Goal: Task Accomplishment & Management: Complete application form

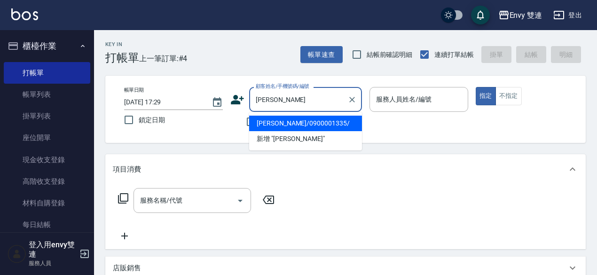
click at [283, 114] on ul "[PERSON_NAME]/0900001335/ 新增 "[PERSON_NAME]"" at bounding box center [305, 131] width 113 height 39
click at [284, 116] on li "[PERSON_NAME]/0900001335/" at bounding box center [305, 124] width 113 height 16
type input "[PERSON_NAME]/0900001335/"
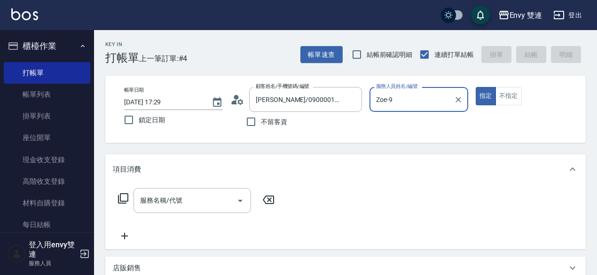
type input "Zoe-9"
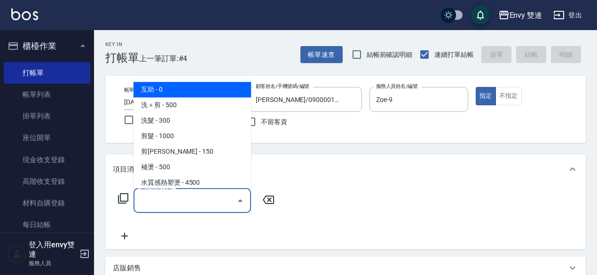
click at [177, 201] on input "服務名稱/代號" at bounding box center [185, 200] width 95 height 16
type input "ㄒ"
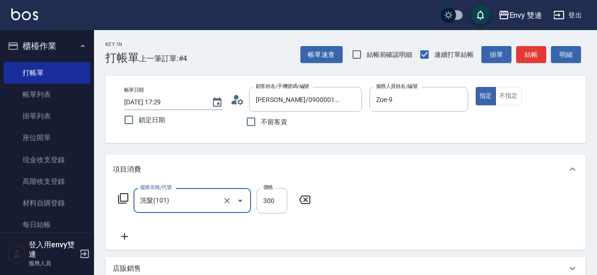
type input "洗髮(101)"
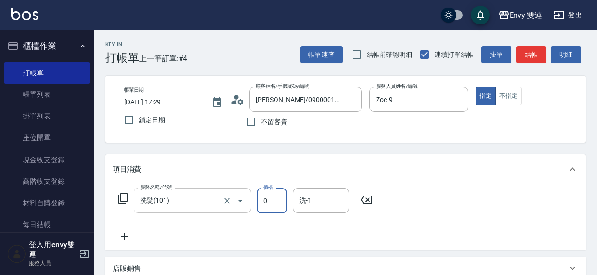
type input "0"
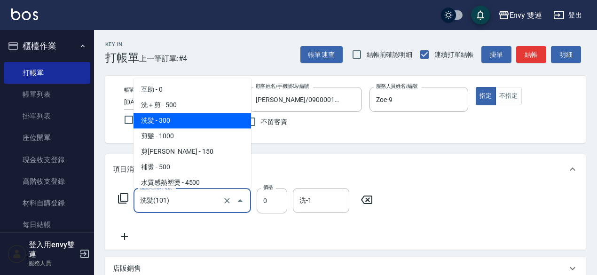
click at [177, 201] on input "洗髮(101)" at bounding box center [179, 200] width 83 height 16
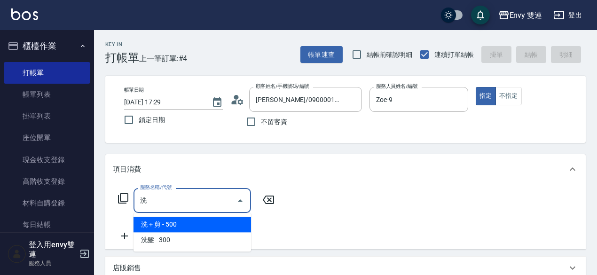
click at [179, 221] on span "洗＋剪 - 500" at bounding box center [193, 225] width 118 height 16
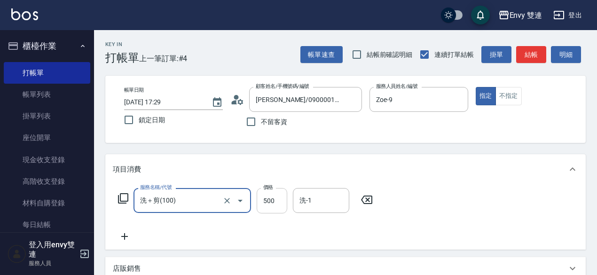
type input "洗＋剪(100)"
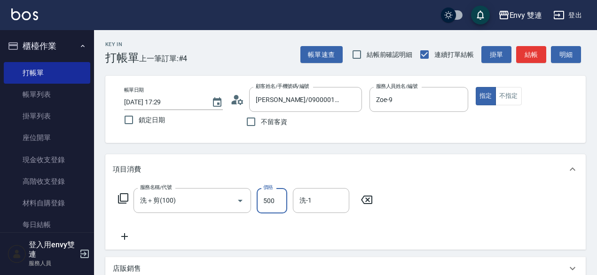
click at [259, 201] on input "500" at bounding box center [272, 200] width 31 height 25
type input "1000"
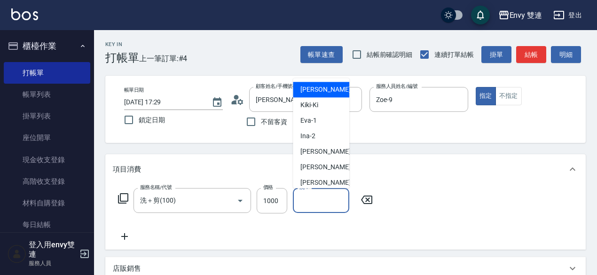
click at [331, 208] on input "洗-1" at bounding box center [321, 200] width 48 height 16
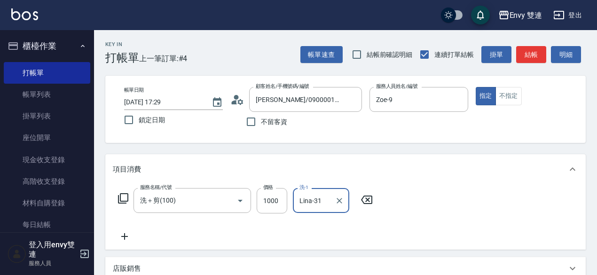
scroll to position [223, 0]
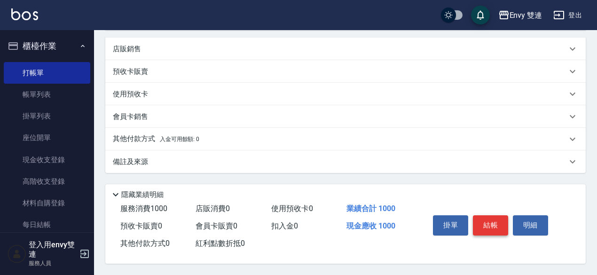
type input "Lina-31"
click at [495, 231] on button "結帳" at bounding box center [490, 225] width 35 height 20
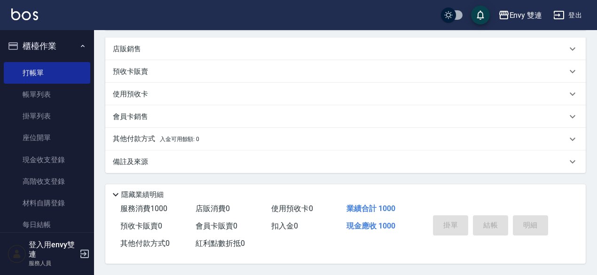
type input "[DATE] 18:16"
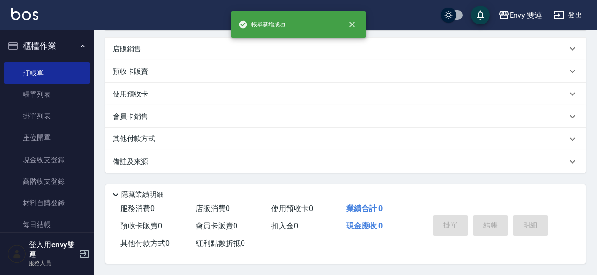
scroll to position [0, 0]
